Goal: Information Seeking & Learning: Learn about a topic

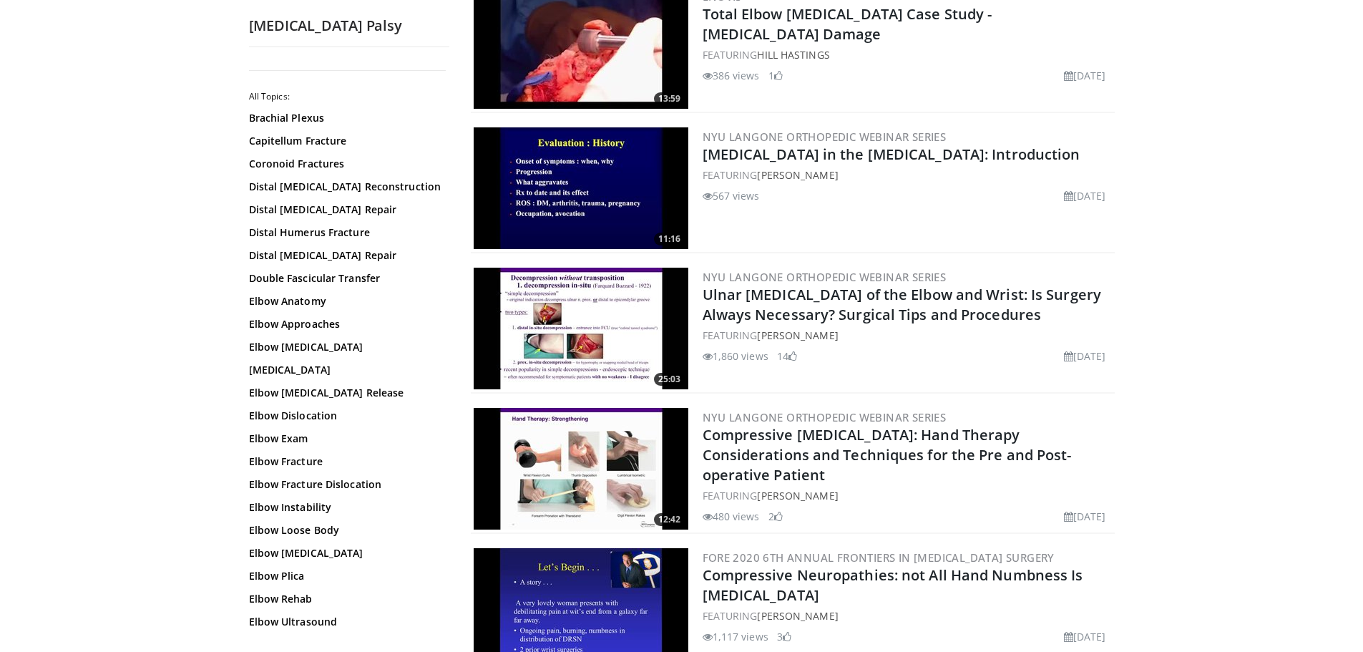
scroll to position [787, 0]
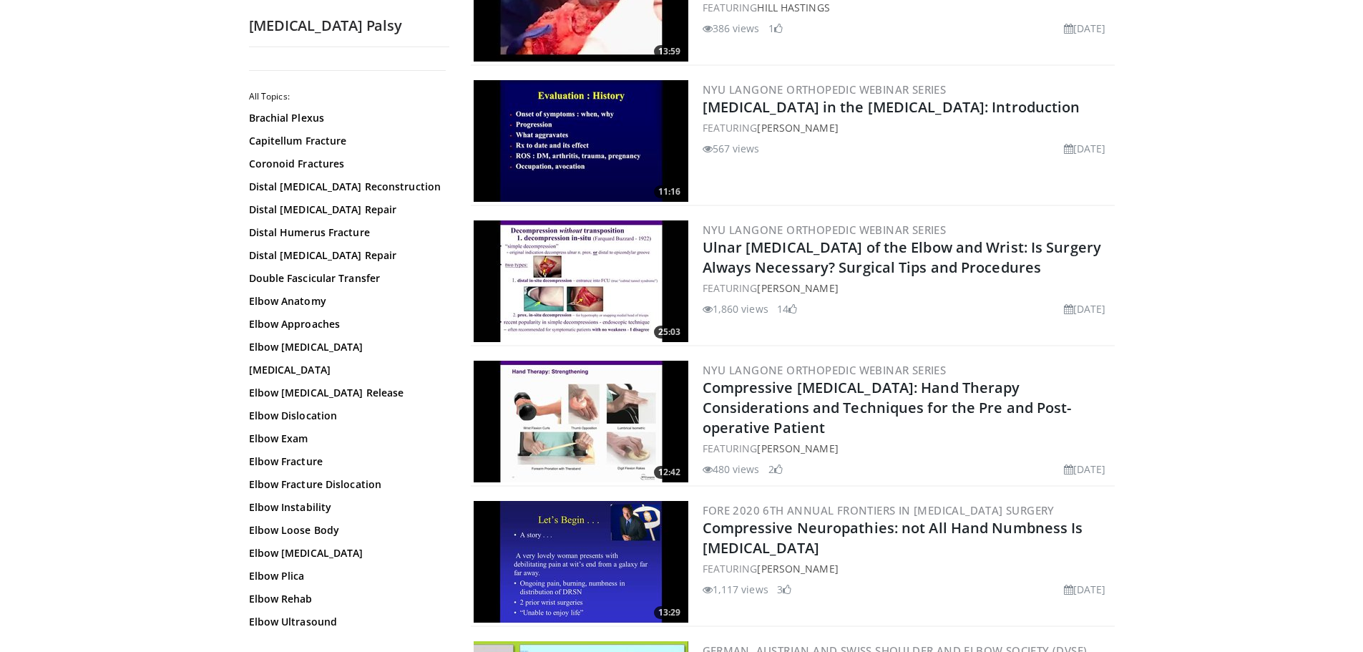
click at [616, 405] on img at bounding box center [581, 422] width 215 height 122
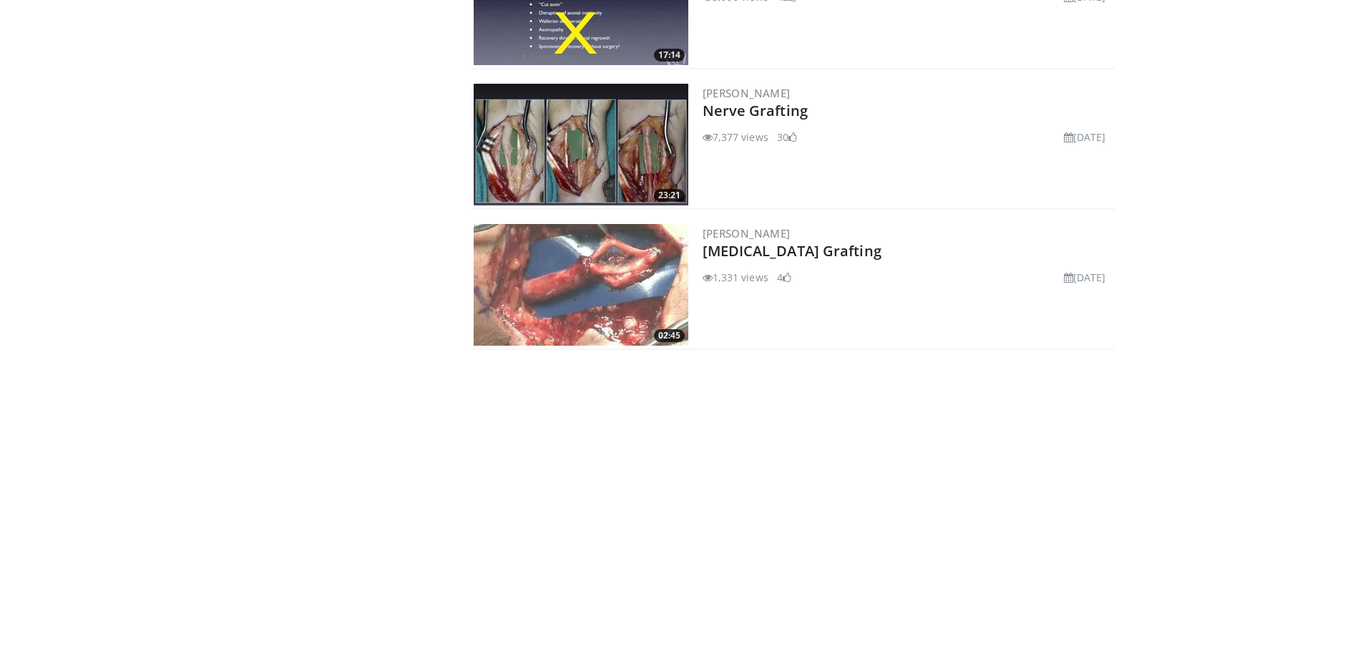
scroll to position [1751, 0]
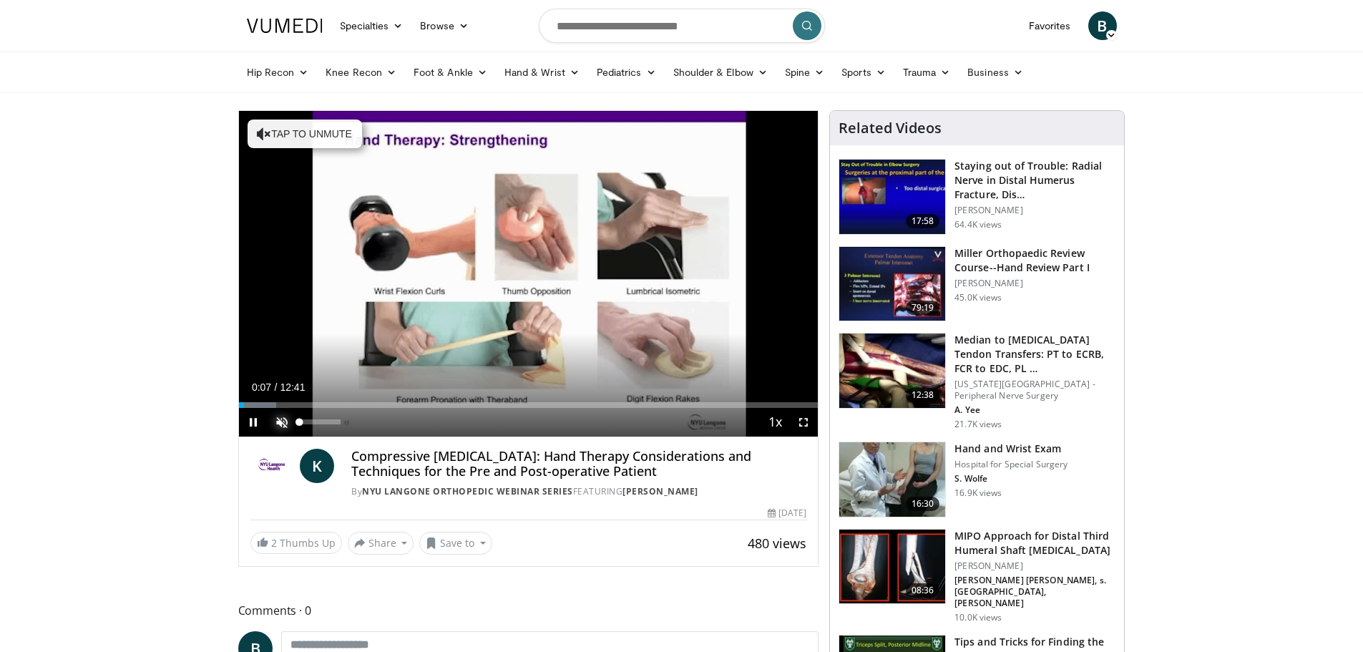
click at [282, 418] on span "Video Player" at bounding box center [282, 422] width 29 height 29
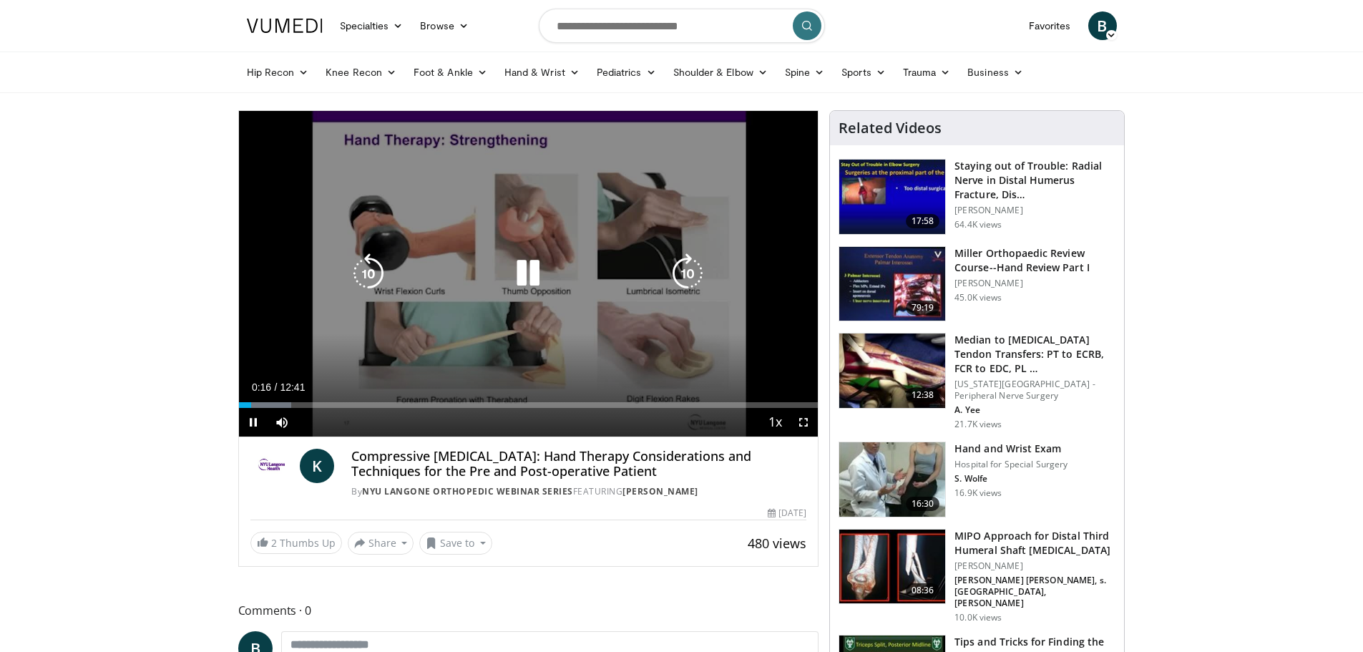
click at [509, 333] on div "10 seconds Tap to unmute" at bounding box center [529, 274] width 580 height 326
